Goal: Task Accomplishment & Management: Use online tool/utility

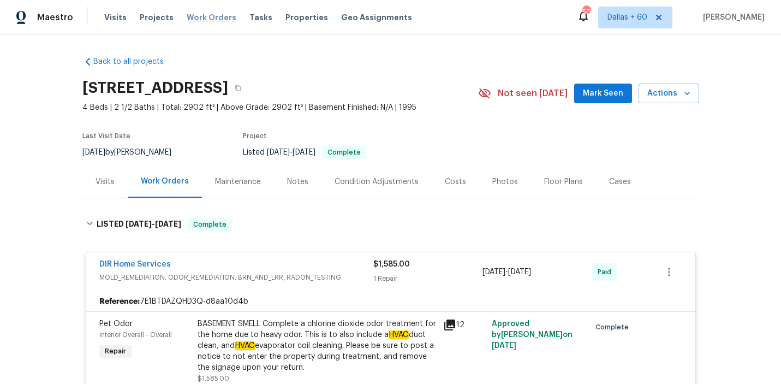
click at [199, 16] on span "Work Orders" at bounding box center [212, 17] width 50 height 11
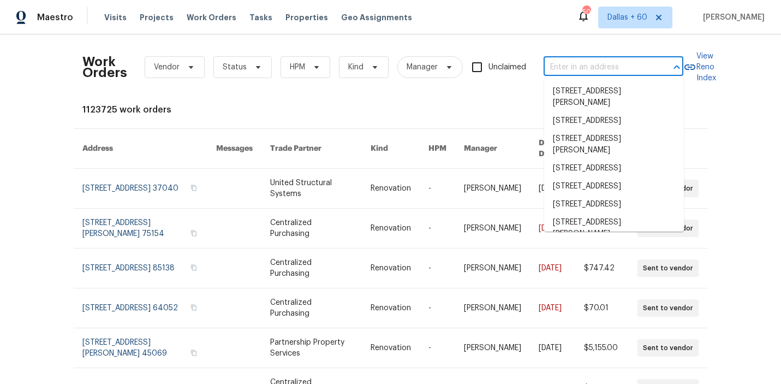
click at [630, 68] on input "text" at bounding box center [597, 67] width 109 height 17
paste input "[STREET_ADDRESS]"
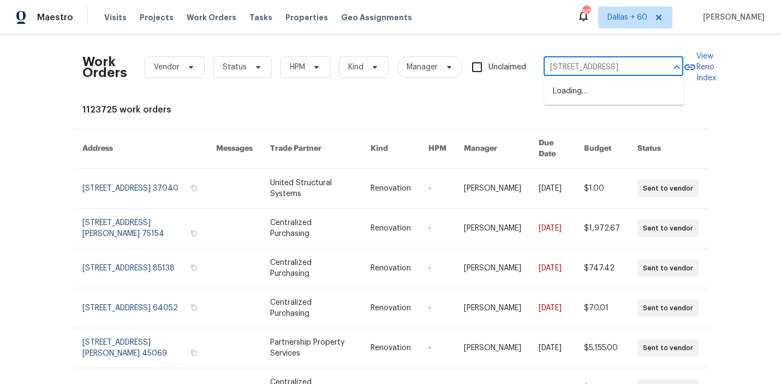
scroll to position [0, 24]
type input "[STREET_ADDRESS]"
click at [629, 95] on li "[STREET_ADDRESS]" at bounding box center [614, 91] width 140 height 18
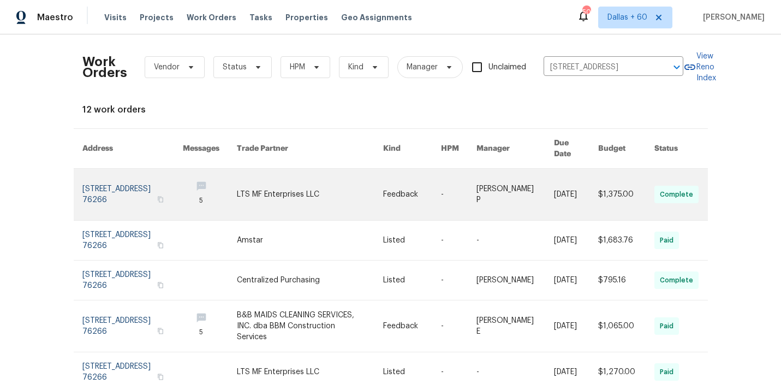
click at [331, 185] on link at bounding box center [310, 194] width 147 height 51
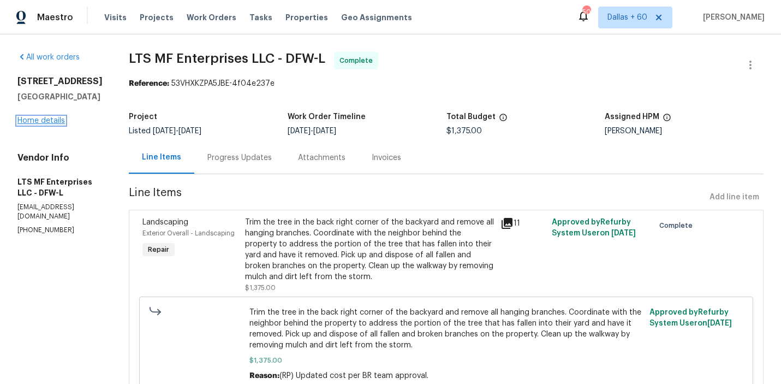
click at [39, 124] on link "Home details" at bounding box center [40, 121] width 47 height 8
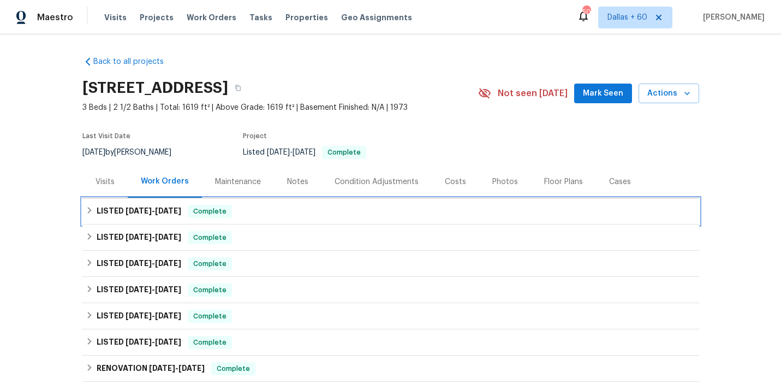
click at [369, 211] on div "LISTED [DATE] - [DATE] Complete" at bounding box center [391, 211] width 610 height 13
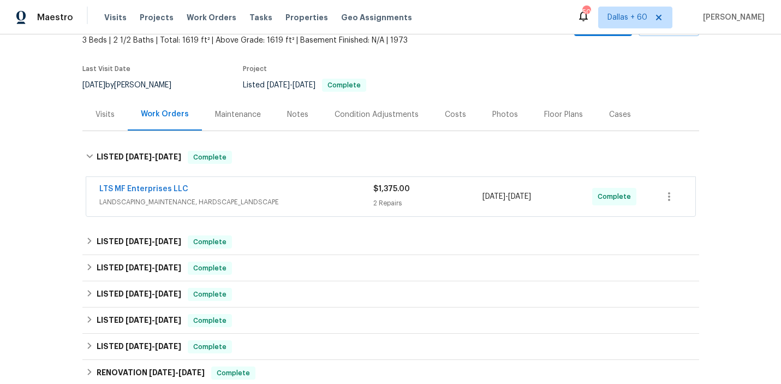
click at [318, 191] on div "LTS MF Enterprises LLC" at bounding box center [236, 189] width 274 height 13
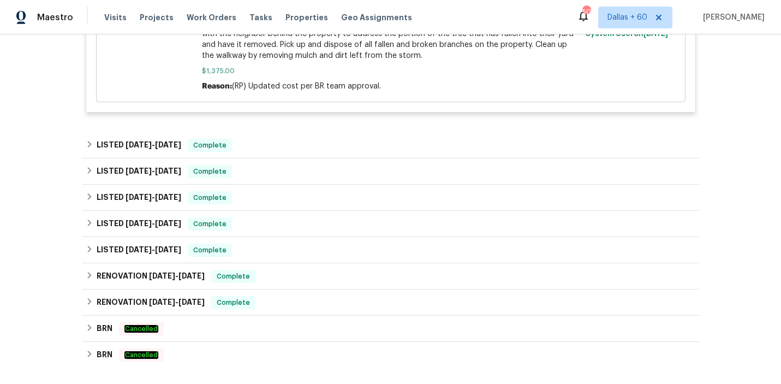
scroll to position [521, 0]
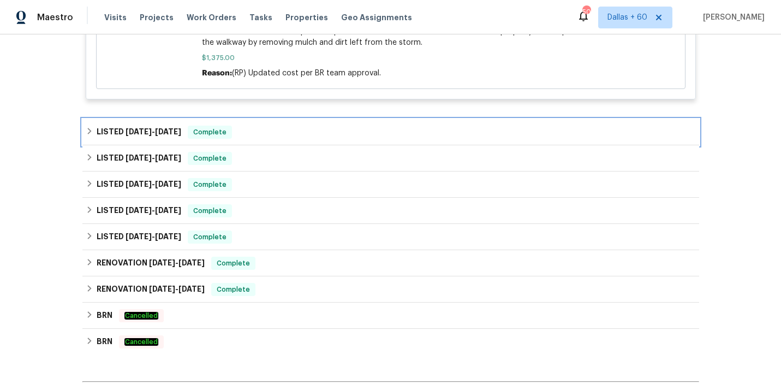
click at [298, 125] on div "LISTED [DATE] - [DATE] Complete" at bounding box center [391, 131] width 610 height 13
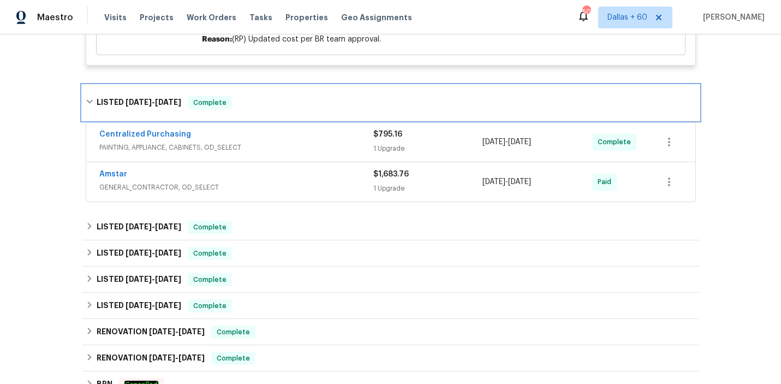
scroll to position [559, 0]
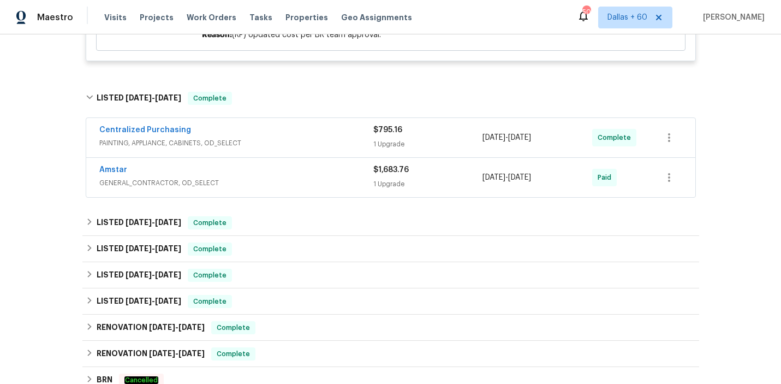
click at [303, 177] on span "GENERAL_CONTRACTOR, OD_SELECT" at bounding box center [236, 182] width 274 height 11
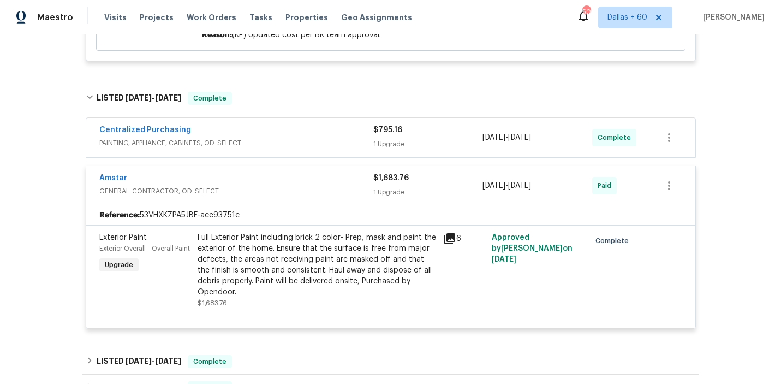
click at [300, 139] on div "Centralized Purchasing PAINTING, APPLIANCE, CABINETS, OD_SELECT" at bounding box center [236, 137] width 274 height 26
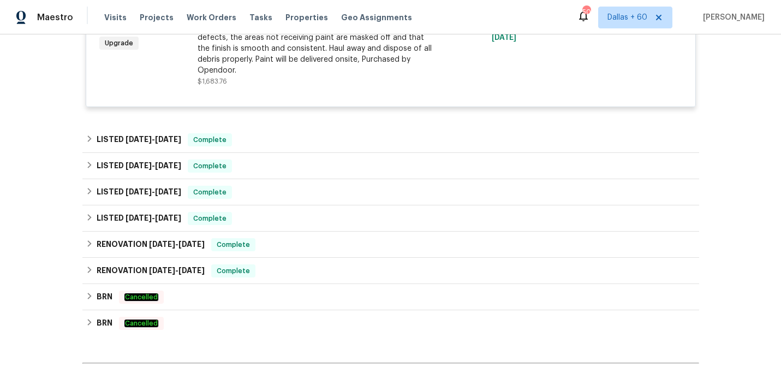
scroll to position [995, 0]
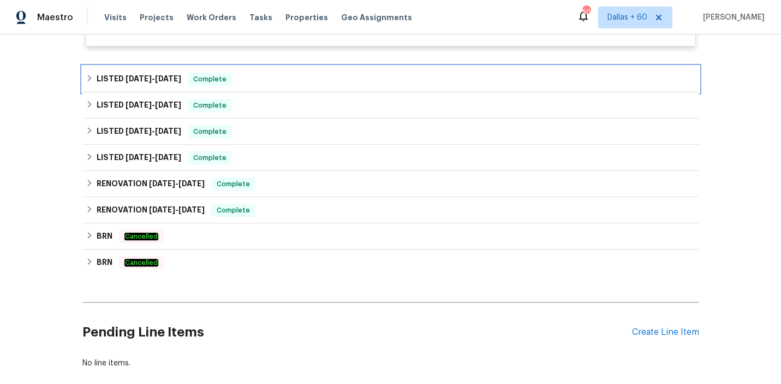
click at [298, 73] on div "LISTED [DATE] - [DATE] Complete" at bounding box center [391, 79] width 610 height 13
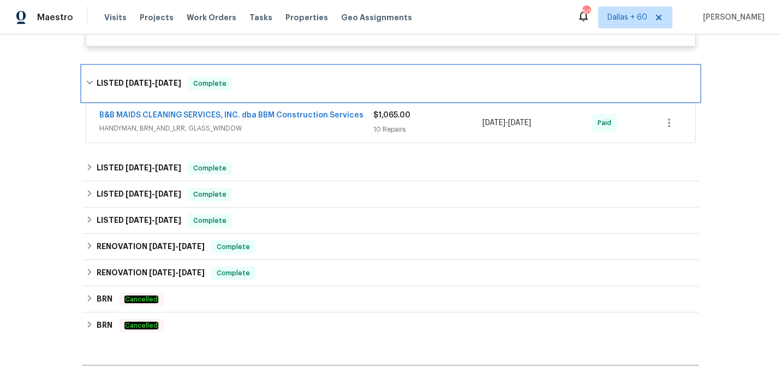
scroll to position [1026, 0]
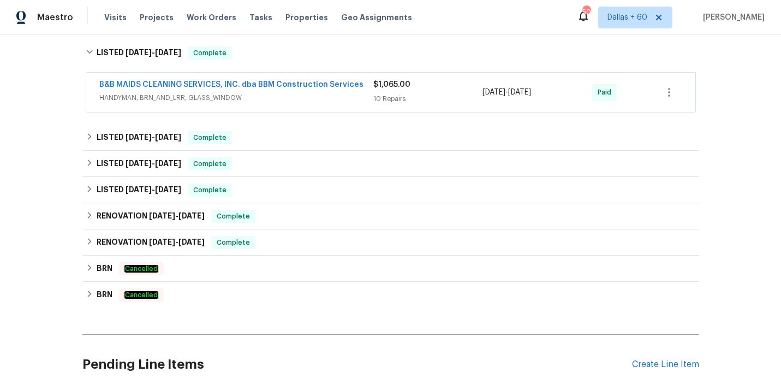
click at [302, 92] on span "HANDYMAN, BRN_AND_LRR, GLASS_WINDOW" at bounding box center [236, 97] width 274 height 11
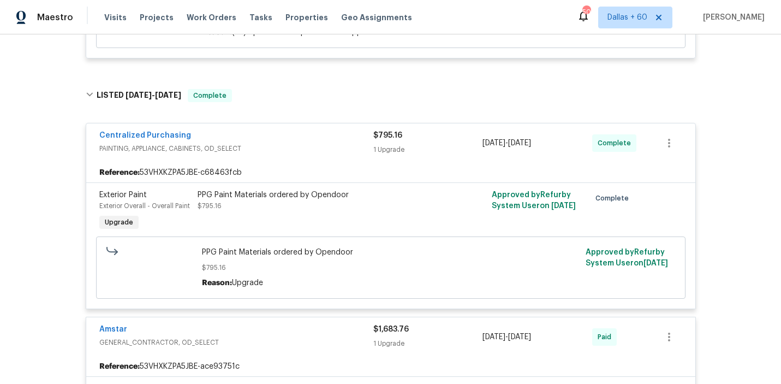
scroll to position [0, 0]
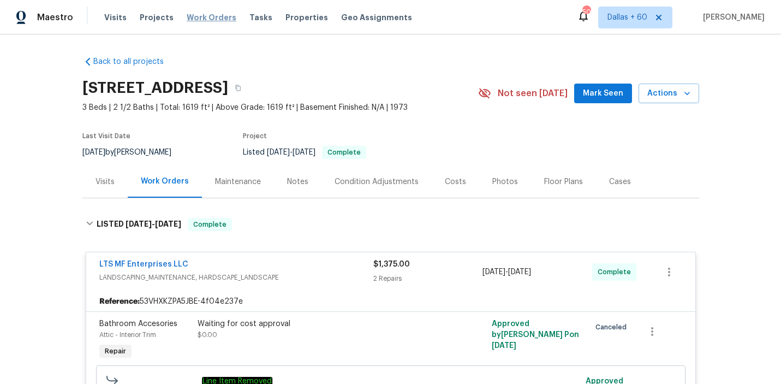
click at [206, 16] on span "Work Orders" at bounding box center [212, 17] width 50 height 11
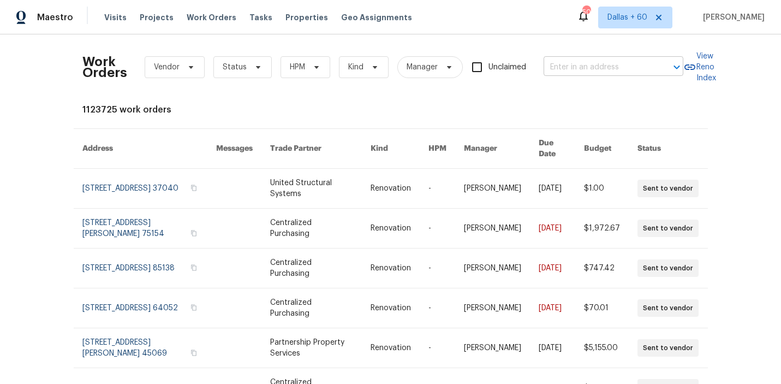
click at [586, 61] on input "text" at bounding box center [597, 67] width 109 height 17
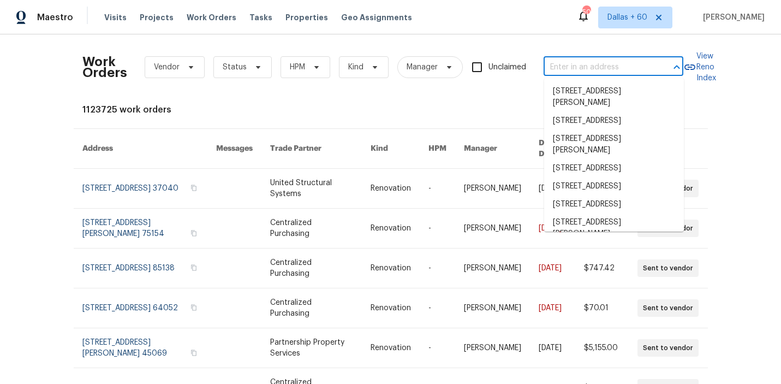
paste input "[STREET_ADDRESS]"
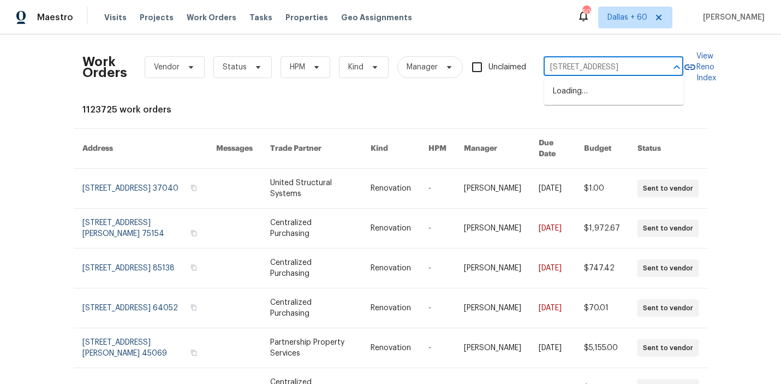
type input "[STREET_ADDRESS]"
click at [591, 91] on li "[STREET_ADDRESS]" at bounding box center [614, 91] width 140 height 18
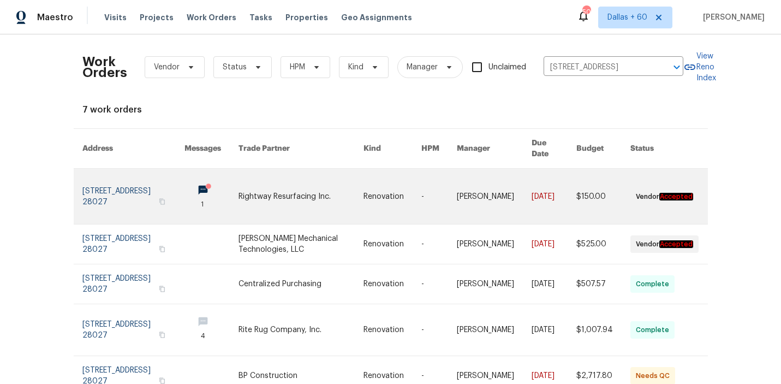
click at [301, 179] on link at bounding box center [300, 196] width 124 height 55
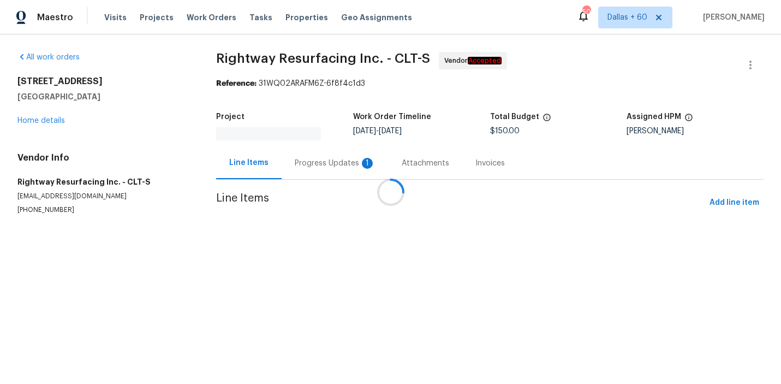
click at [45, 119] on div at bounding box center [390, 192] width 781 height 384
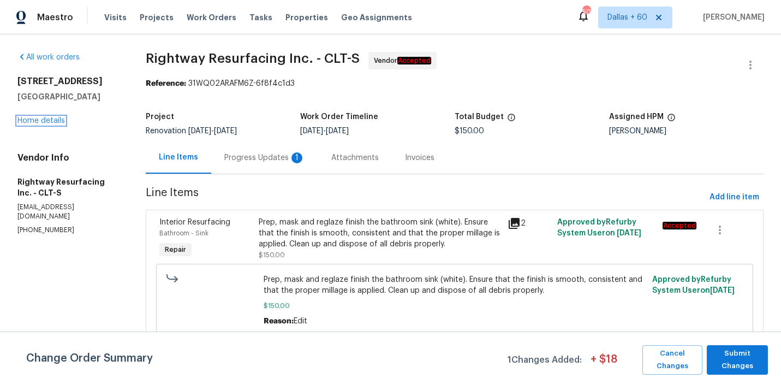
click at [45, 120] on link "Home details" at bounding box center [40, 121] width 47 height 8
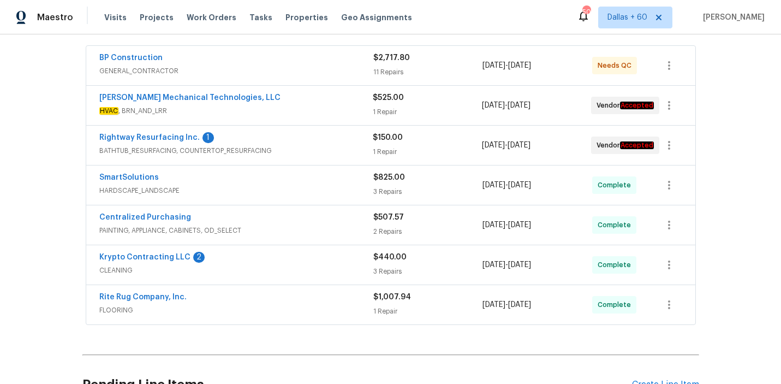
scroll to position [206, 0]
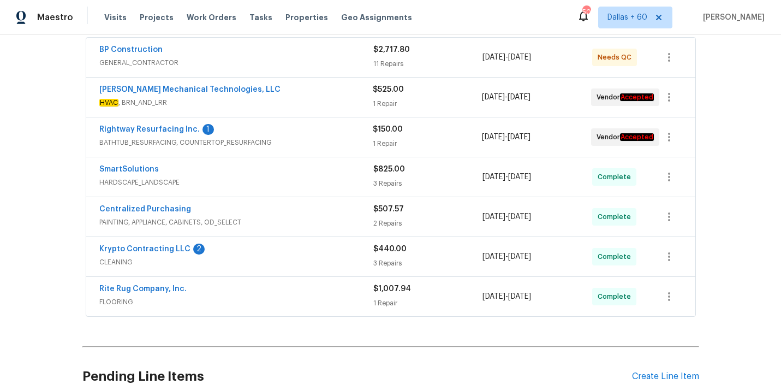
click at [276, 291] on div "Rite Rug Company, Inc." at bounding box center [236, 289] width 274 height 13
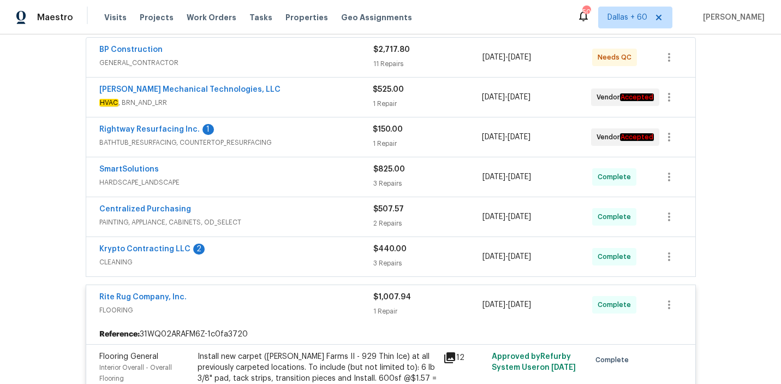
click at [297, 262] on span "CLEANING" at bounding box center [236, 261] width 274 height 11
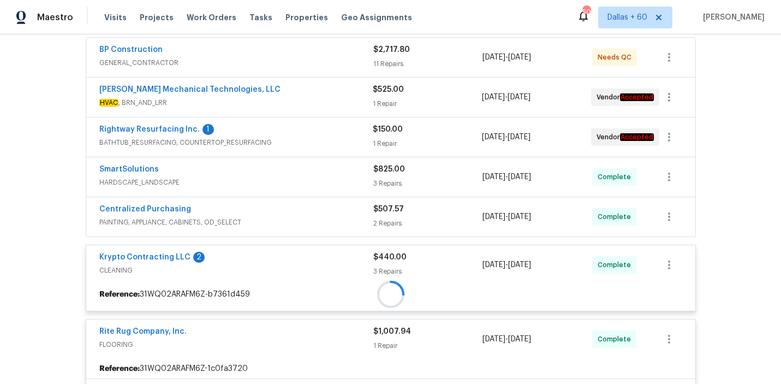
scroll to position [172, 0]
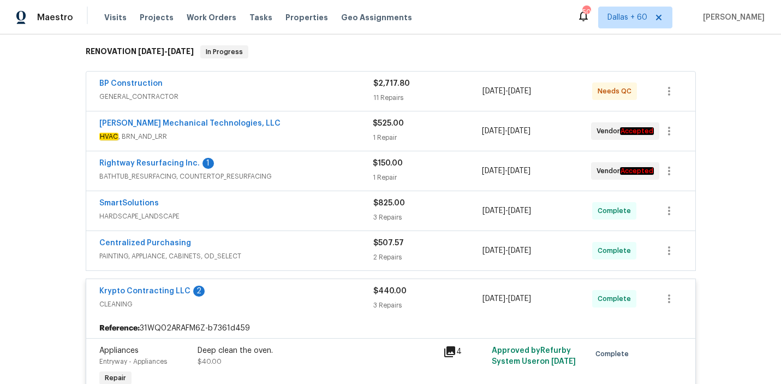
click at [297, 249] on div "Centralized Purchasing" at bounding box center [236, 243] width 274 height 13
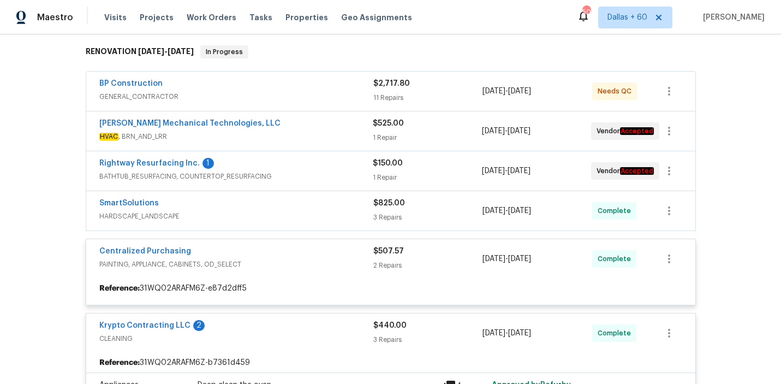
scroll to position [147, 0]
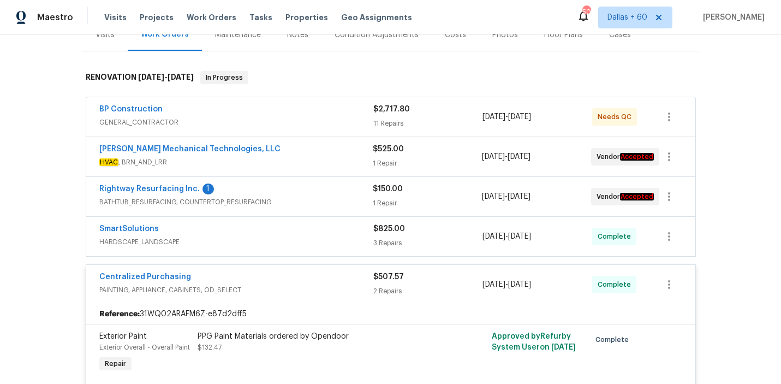
click at [290, 229] on div "SmartSolutions" at bounding box center [236, 229] width 274 height 13
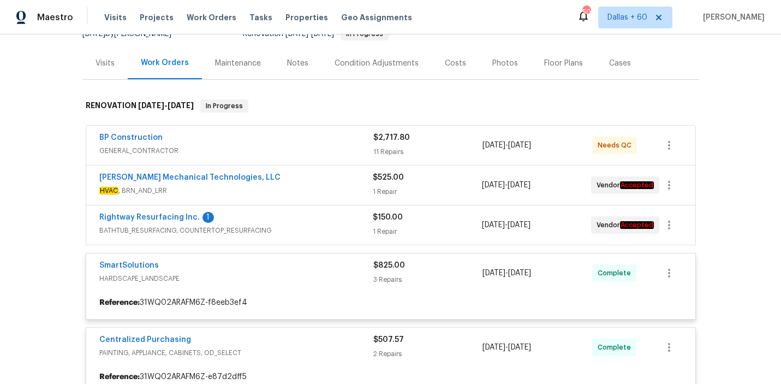
scroll to position [117, 0]
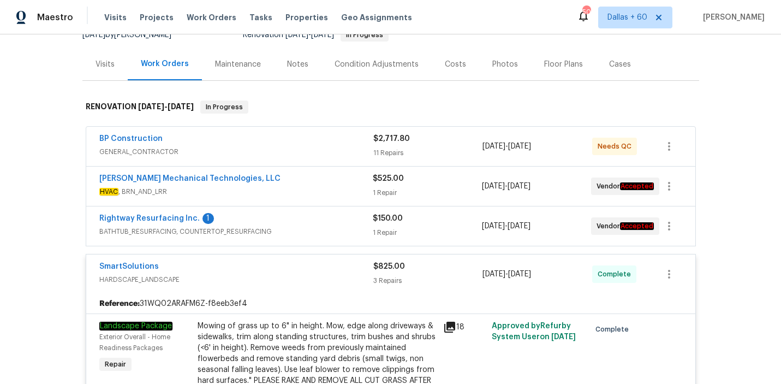
click at [309, 232] on span "BATHTUB_RESURFACING, COUNTERTOP_RESURFACING" at bounding box center [235, 231] width 273 height 11
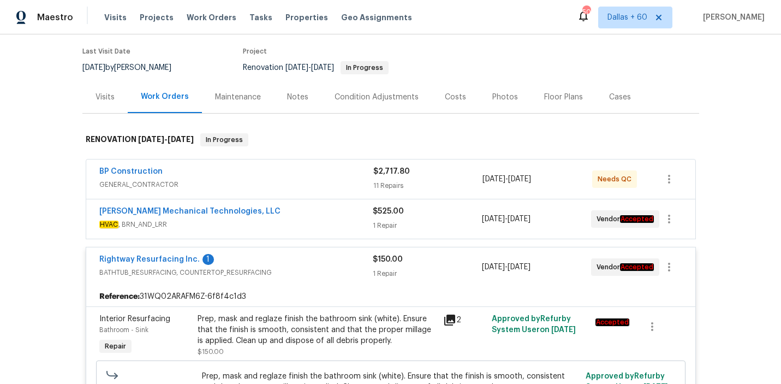
scroll to position [83, 0]
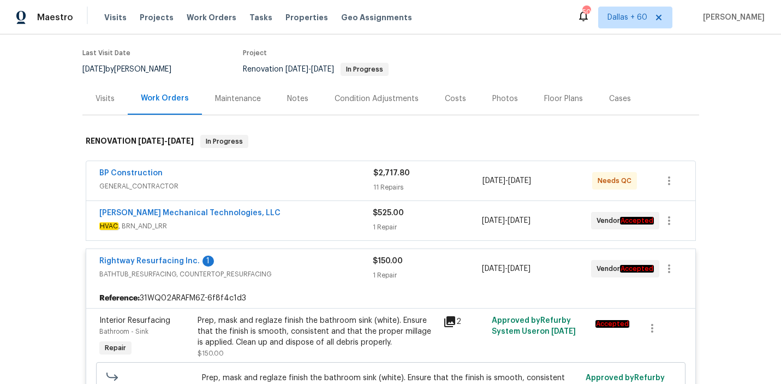
click at [315, 220] on span "HVAC , BRN_AND_LRR" at bounding box center [235, 225] width 273 height 11
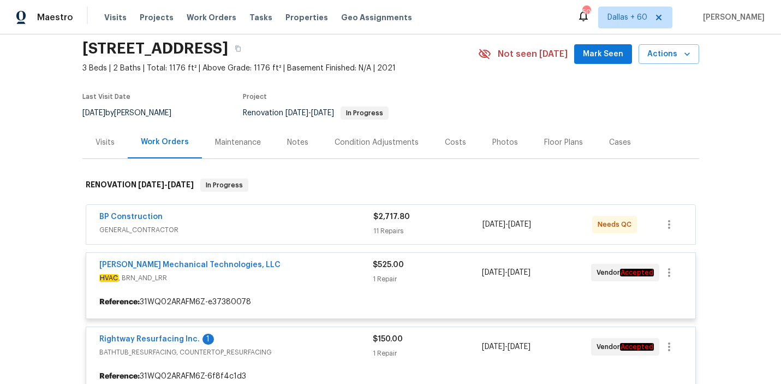
scroll to position [37, 0]
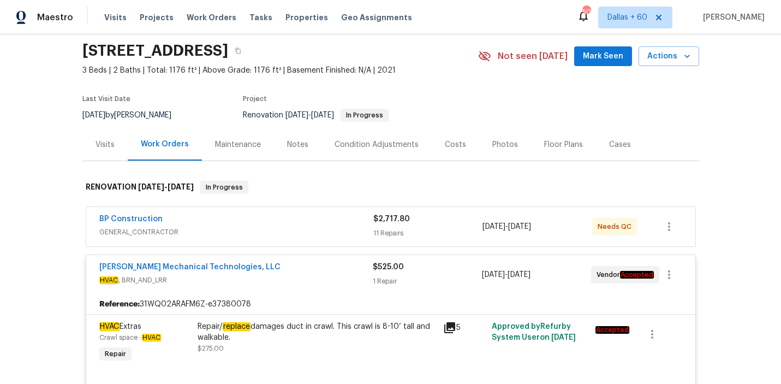
click at [315, 219] on div "BP Construction" at bounding box center [236, 219] width 274 height 13
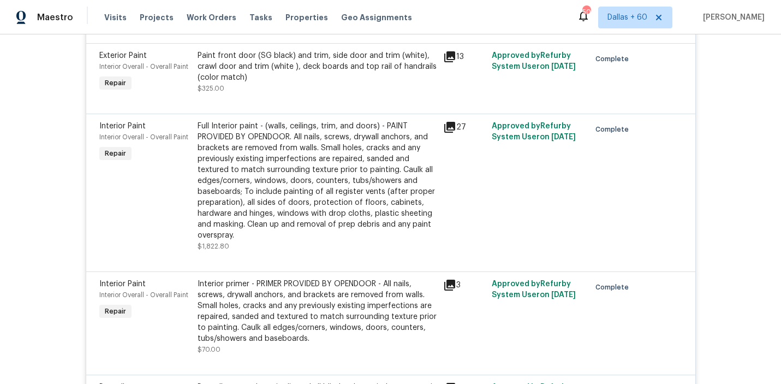
scroll to position [900, 0]
